Goal: Task Accomplishment & Management: Manage account settings

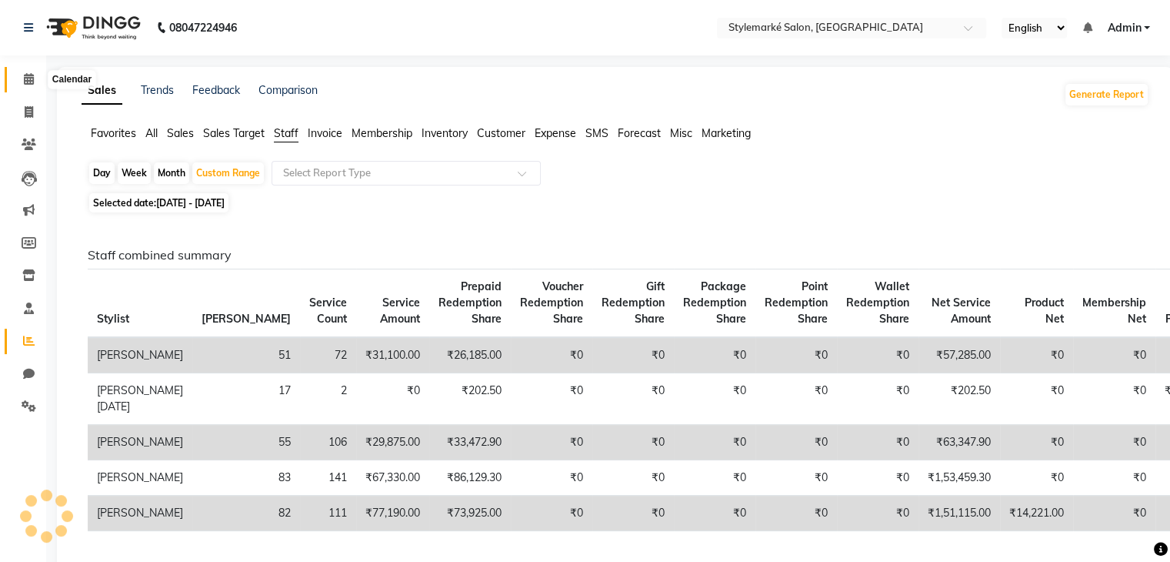
click at [30, 85] on icon at bounding box center [29, 79] width 10 height 12
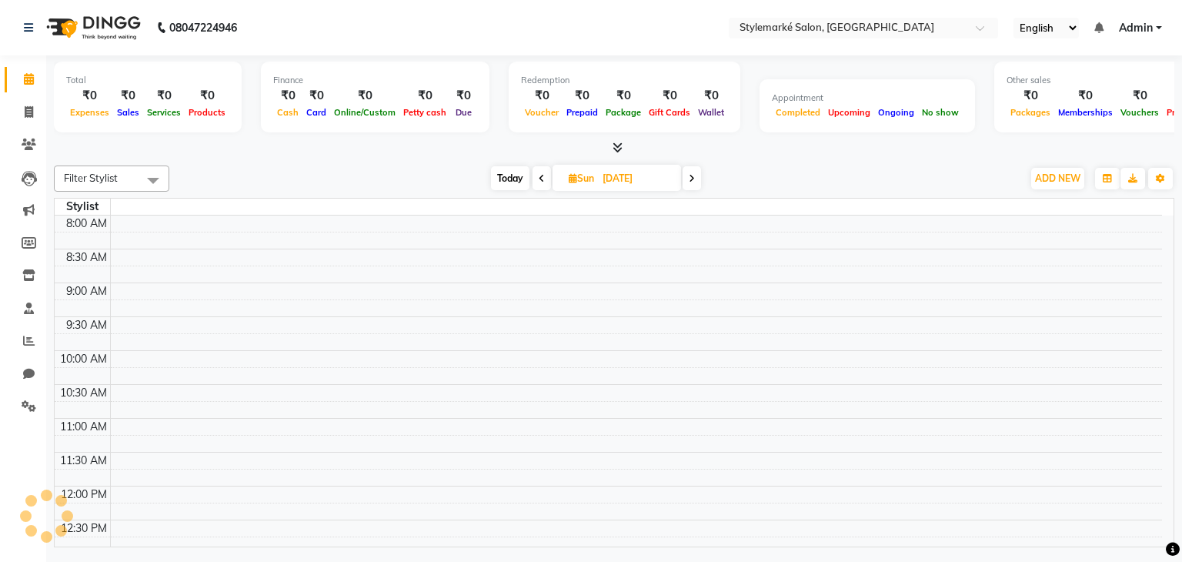
click at [515, 174] on span "Today" at bounding box center [510, 178] width 38 height 24
type input "[DATE]"
click at [153, 406] on td at bounding box center [636, 409] width 1052 height 17
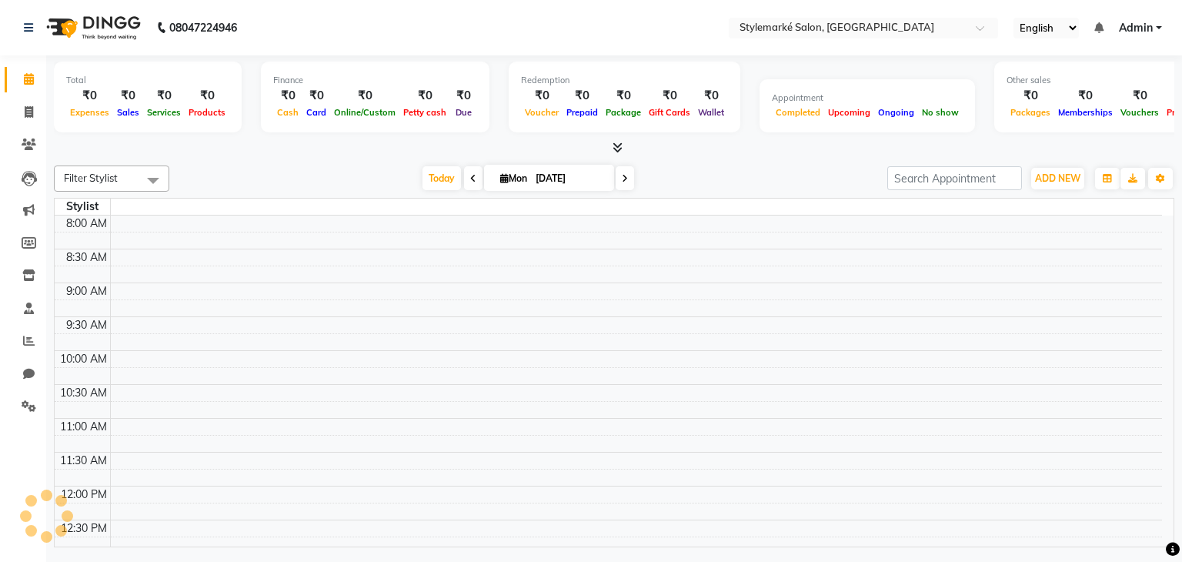
click at [153, 406] on td at bounding box center [636, 409] width 1052 height 17
click at [152, 408] on td at bounding box center [636, 409] width 1052 height 17
click at [156, 401] on td at bounding box center [636, 409] width 1052 height 17
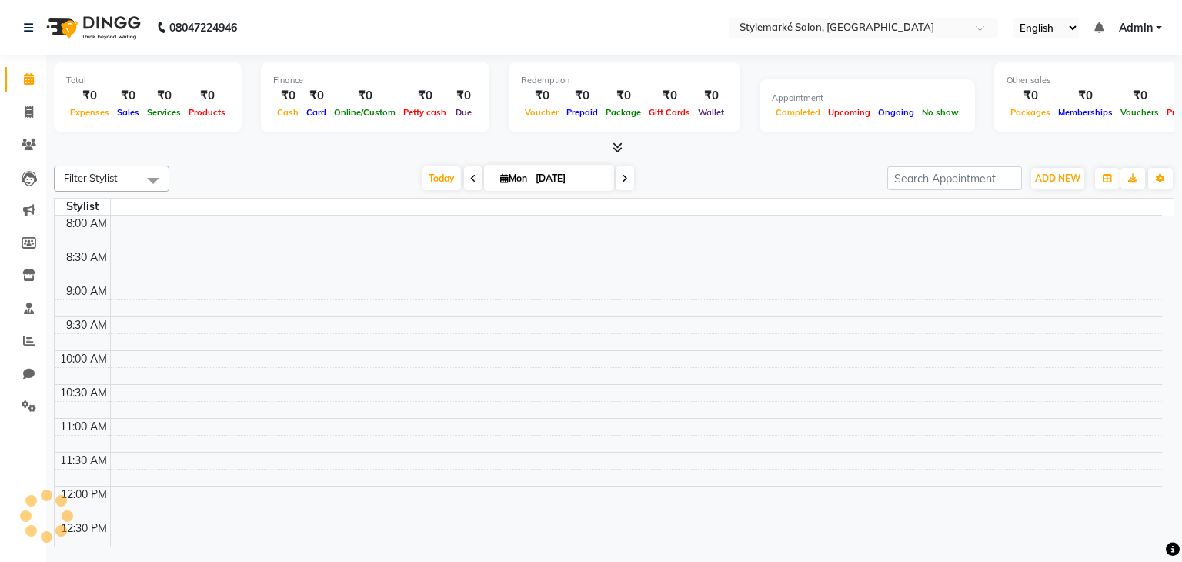
click at [156, 401] on td at bounding box center [636, 409] width 1052 height 17
click at [189, 444] on td at bounding box center [636, 443] width 1052 height 17
click at [188, 441] on td at bounding box center [636, 443] width 1052 height 17
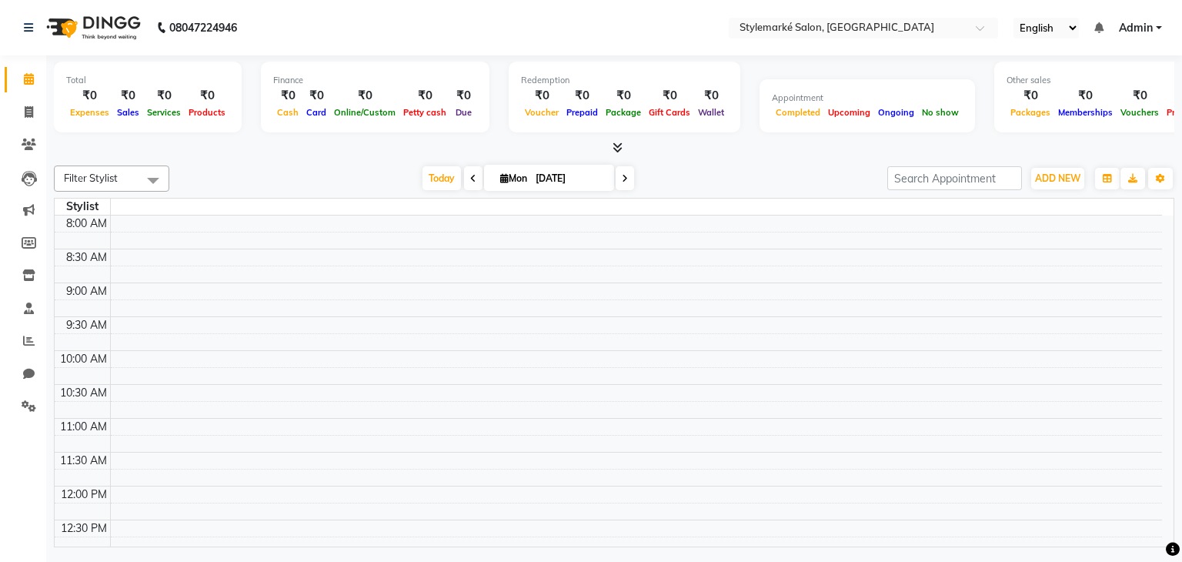
click at [188, 441] on td at bounding box center [636, 443] width 1052 height 17
click at [432, 179] on span "Today" at bounding box center [441, 178] width 38 height 24
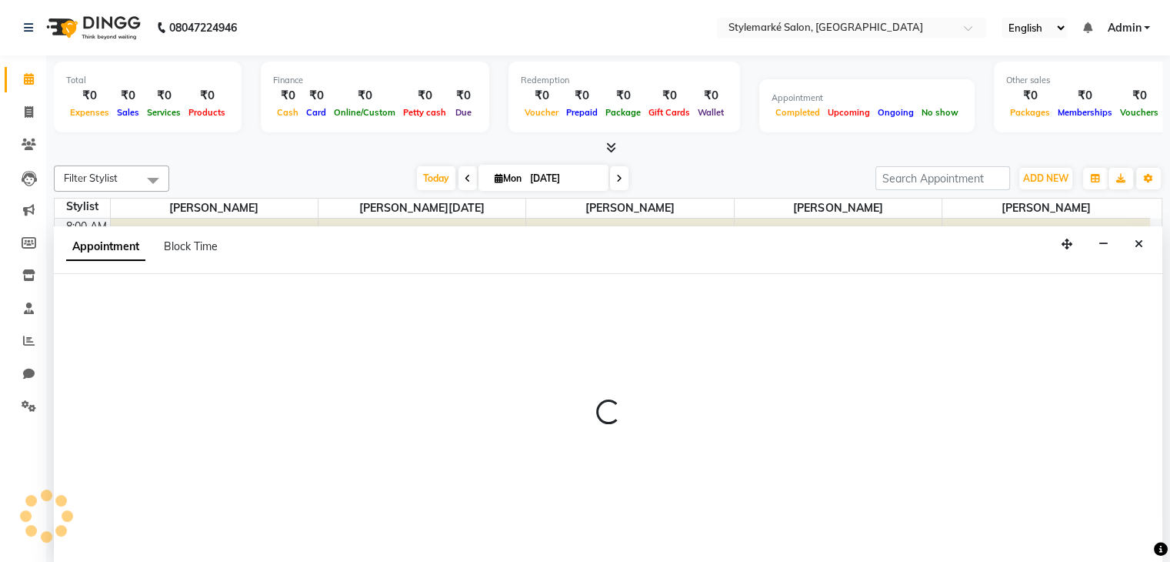
scroll to position [1, 0]
select select "tentative"
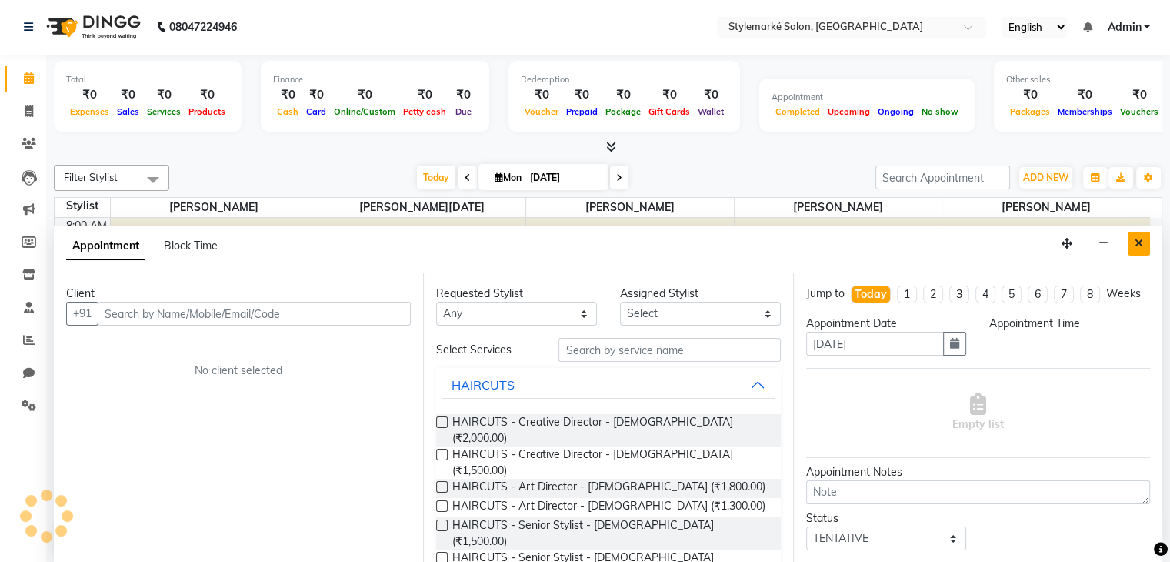
click at [1138, 244] on icon "Close" at bounding box center [1139, 243] width 8 height 11
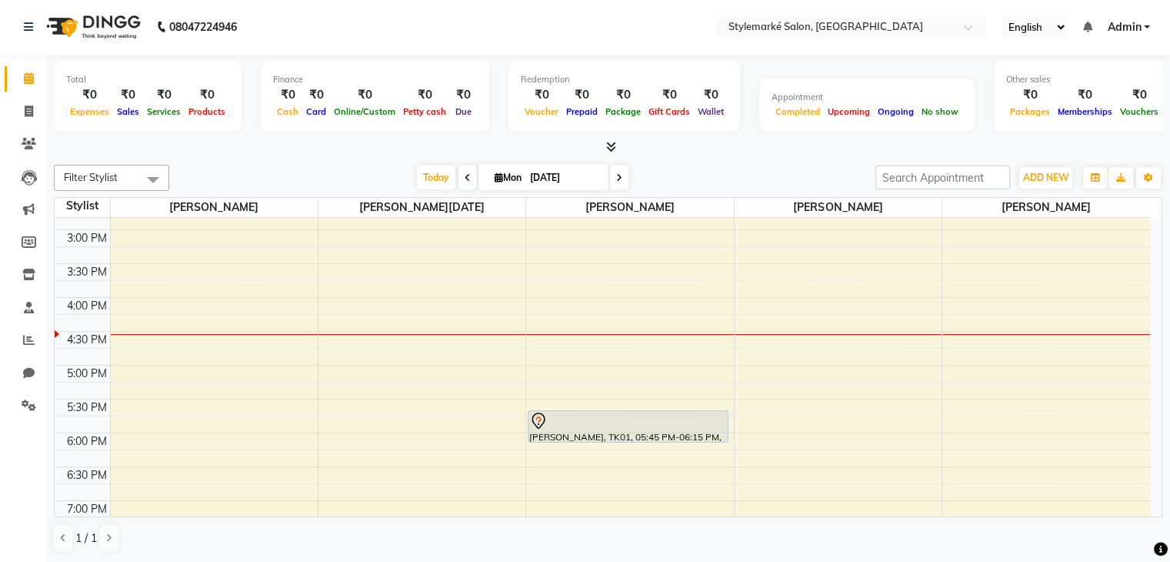
scroll to position [505, 0]
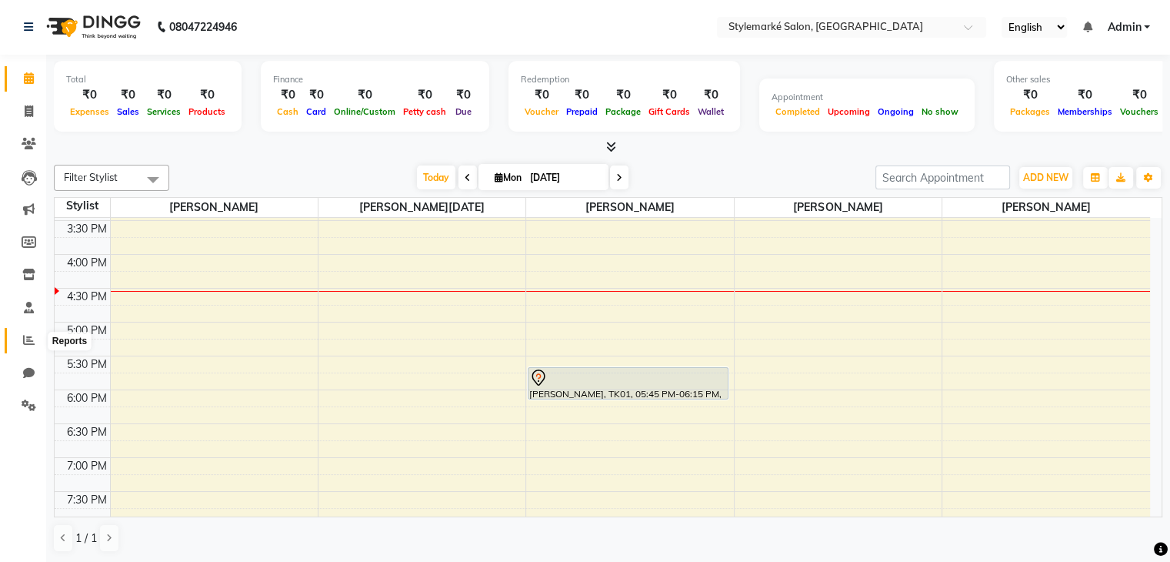
click at [29, 343] on icon at bounding box center [29, 340] width 12 height 12
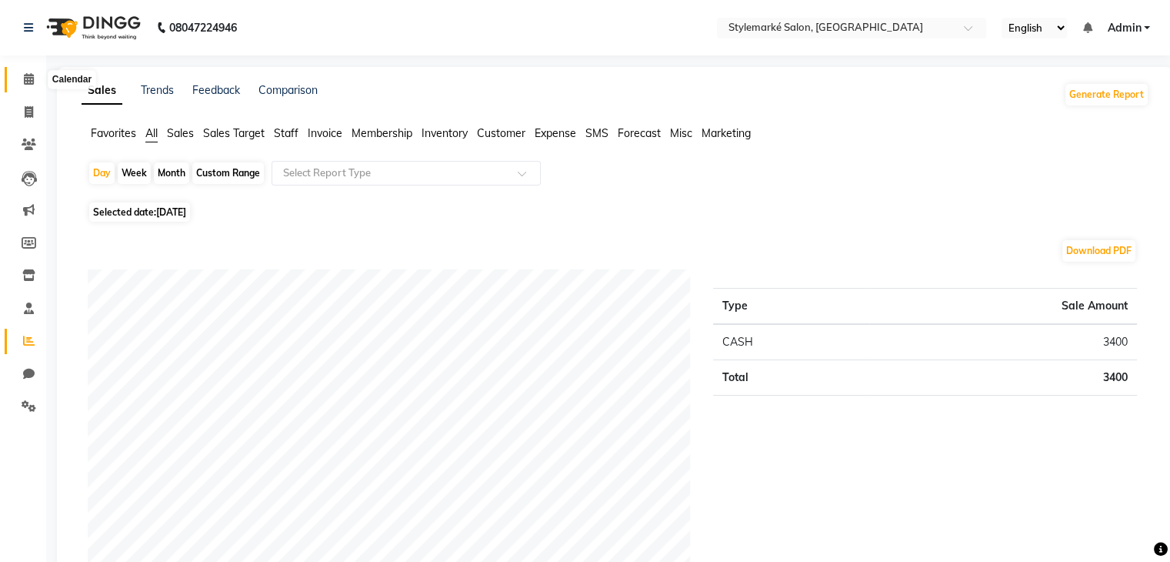
click at [27, 79] on icon at bounding box center [29, 79] width 10 height 12
